Goal: Transaction & Acquisition: Register for event/course

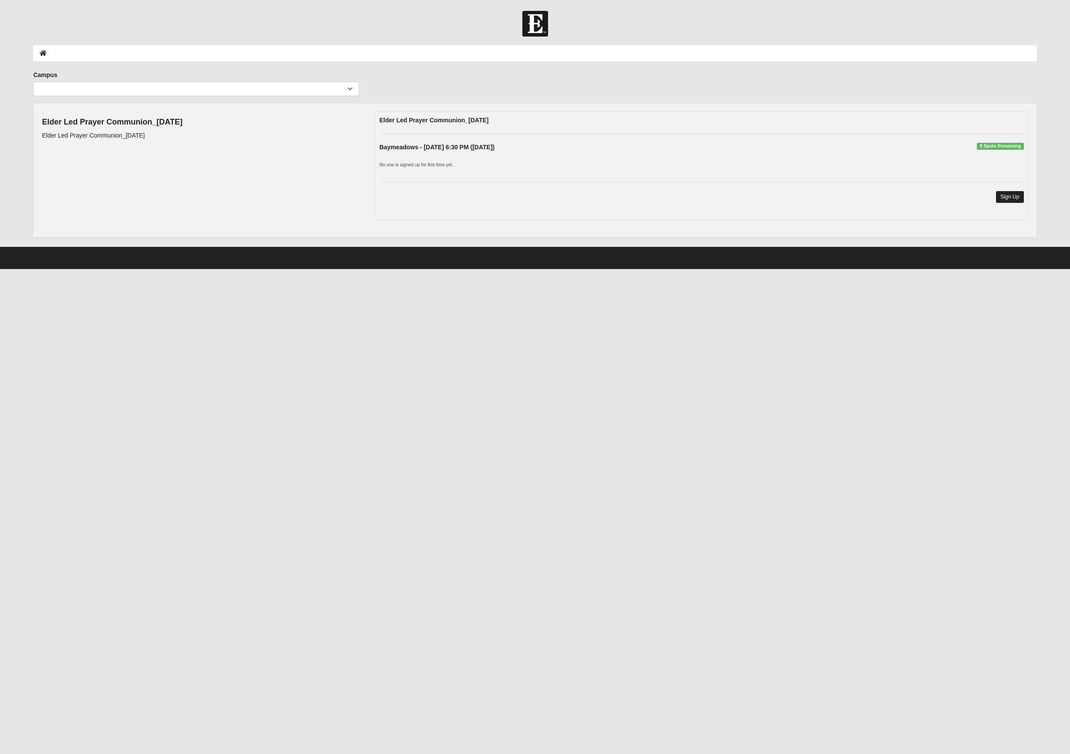
click at [1002, 203] on link "Sign Up" at bounding box center [1010, 197] width 28 height 12
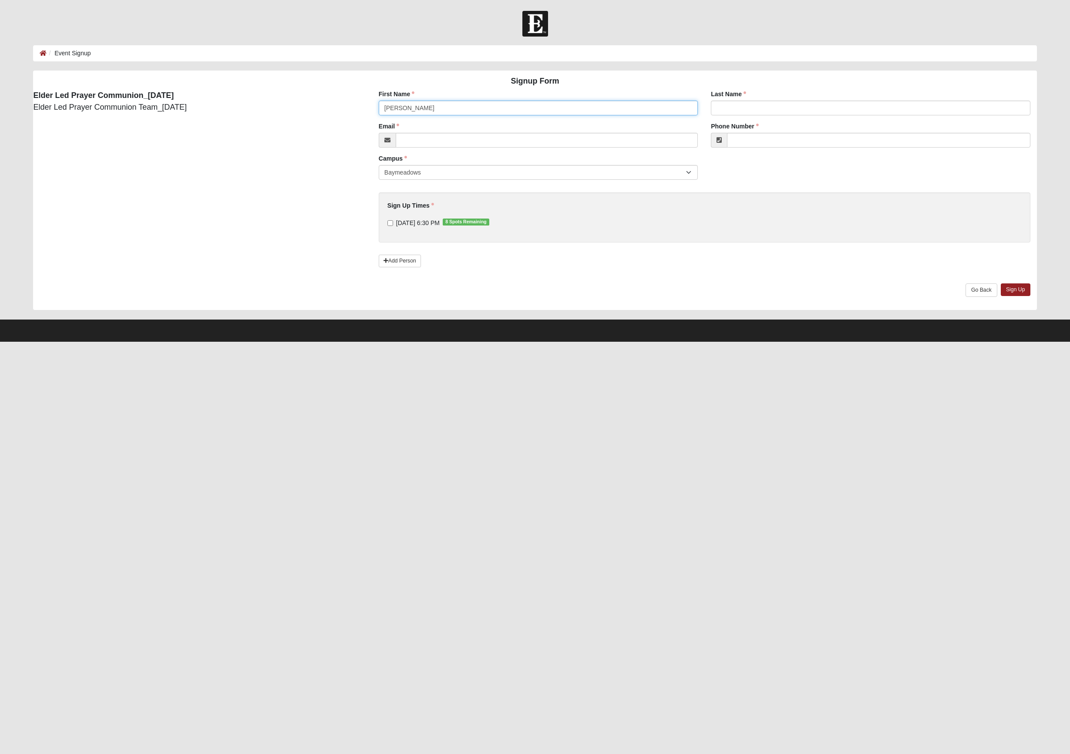
type input "Cynthia"
type input "Klusmeyer"
type input "cynthia.klusmeyer@coe22.com"
type input "(904) 635-3723"
click at [388, 226] on input "8/19/2025 6:30 PM 8 Spots Remaining" at bounding box center [390, 223] width 6 height 6
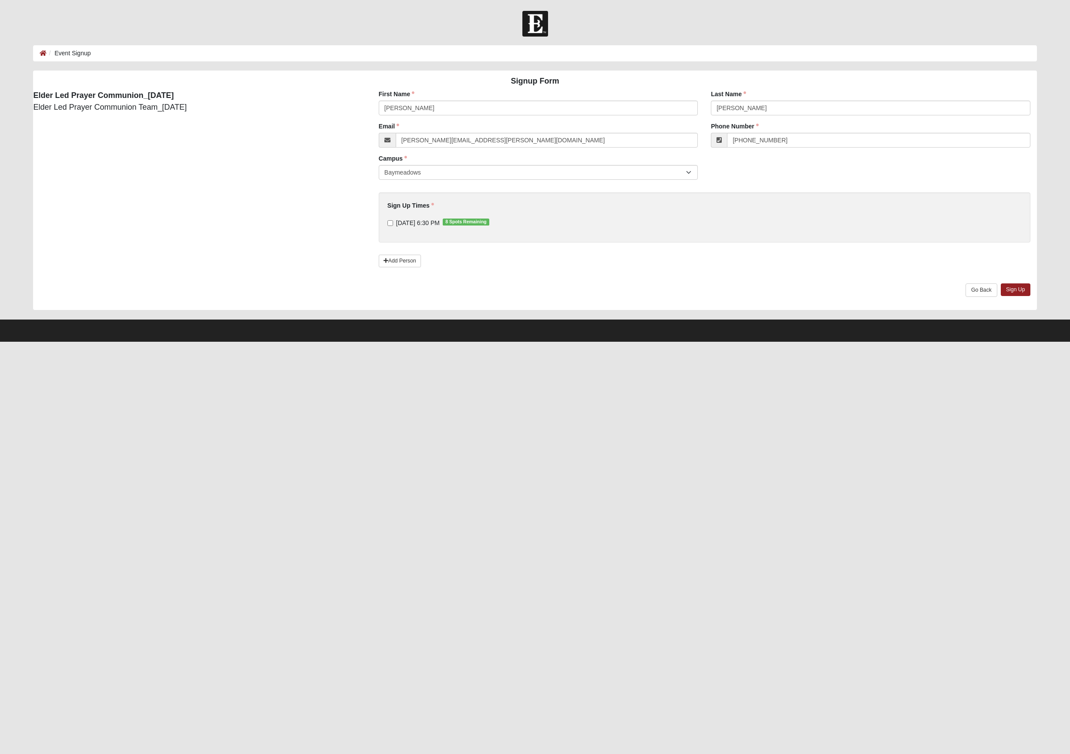
checkbox input "true"
click at [1010, 296] on link "Sign Up" at bounding box center [1015, 289] width 30 height 13
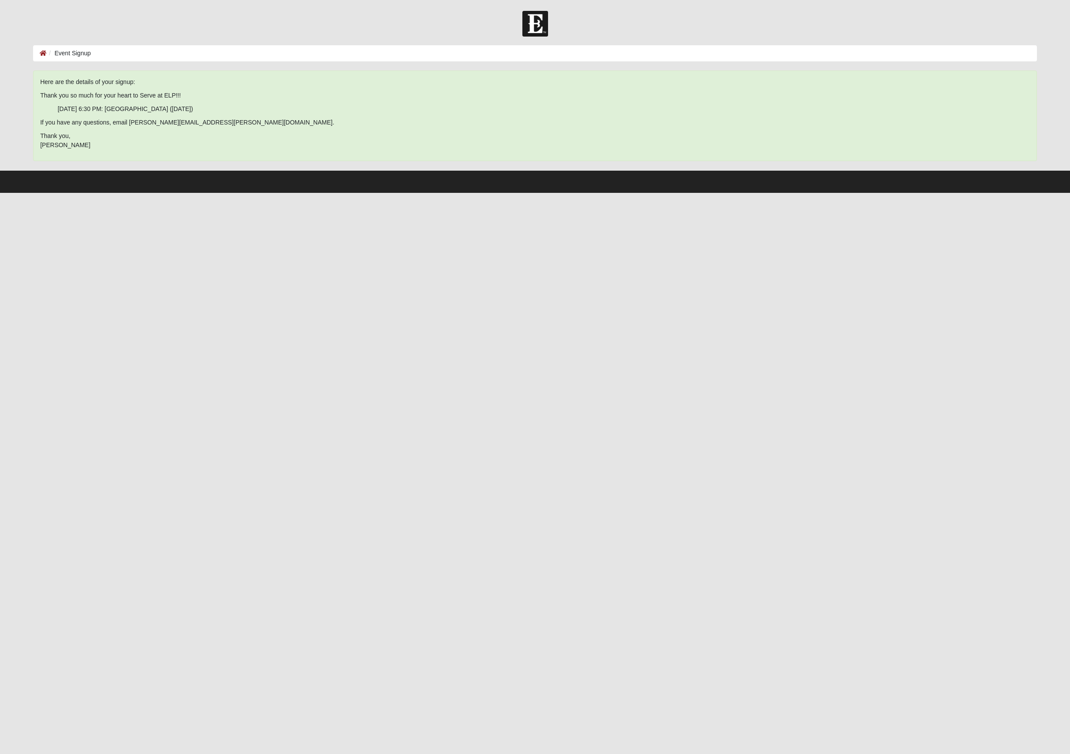
click at [401, 193] on html "Log In Event Signup Event Signup Error Here are the details of your signup: Tha…" at bounding box center [535, 96] width 1070 height 193
